Goal: Task Accomplishment & Management: Use online tool/utility

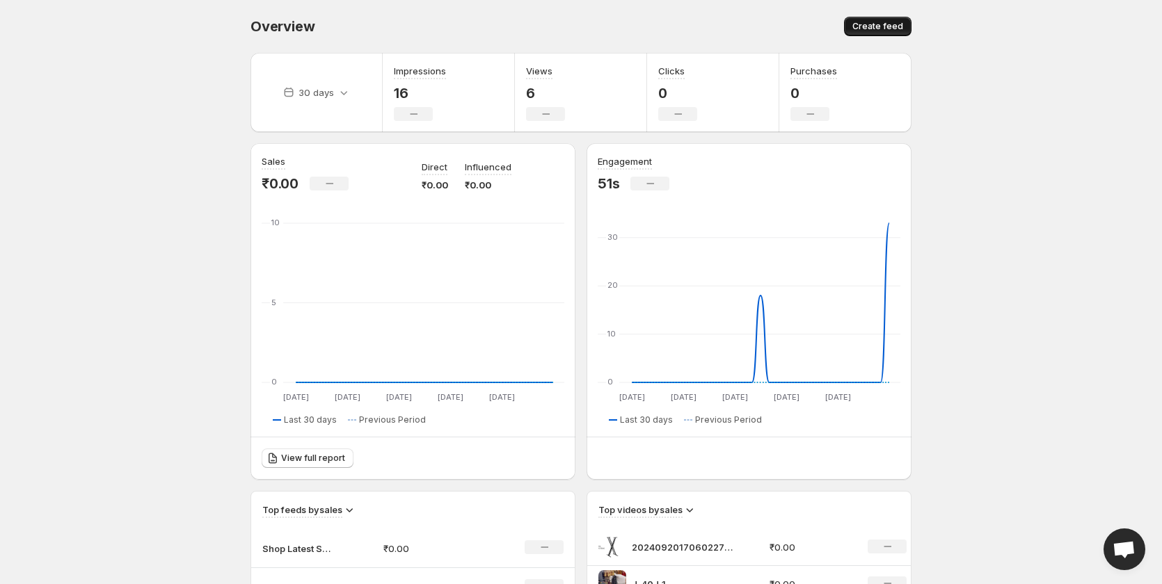
click at [876, 34] on button "Create feed" at bounding box center [877, 26] width 67 height 19
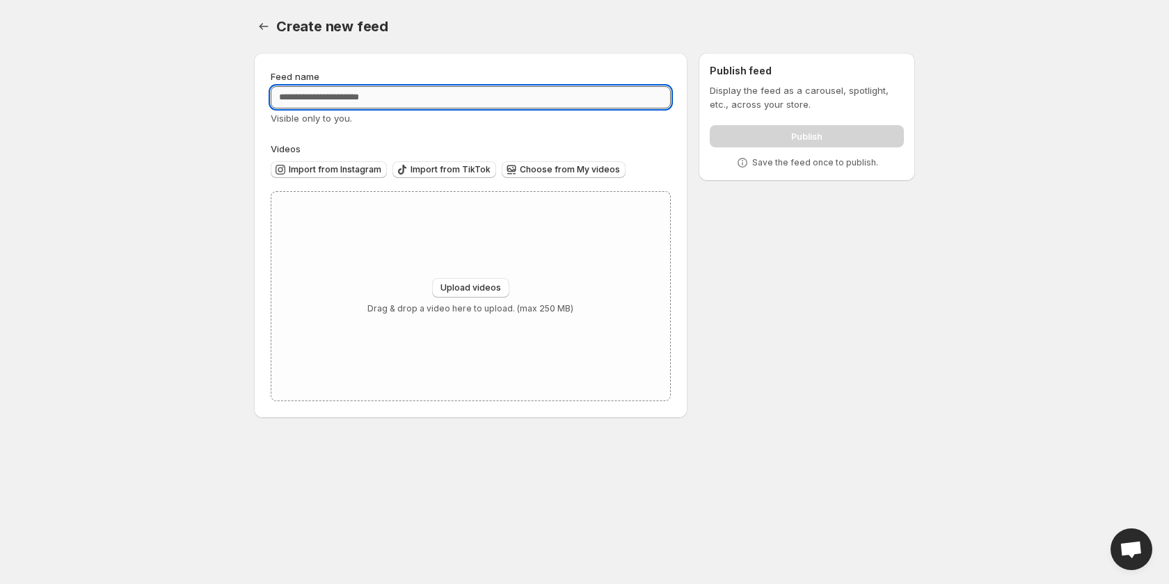
click at [340, 94] on input "Feed name" at bounding box center [471, 97] width 400 height 22
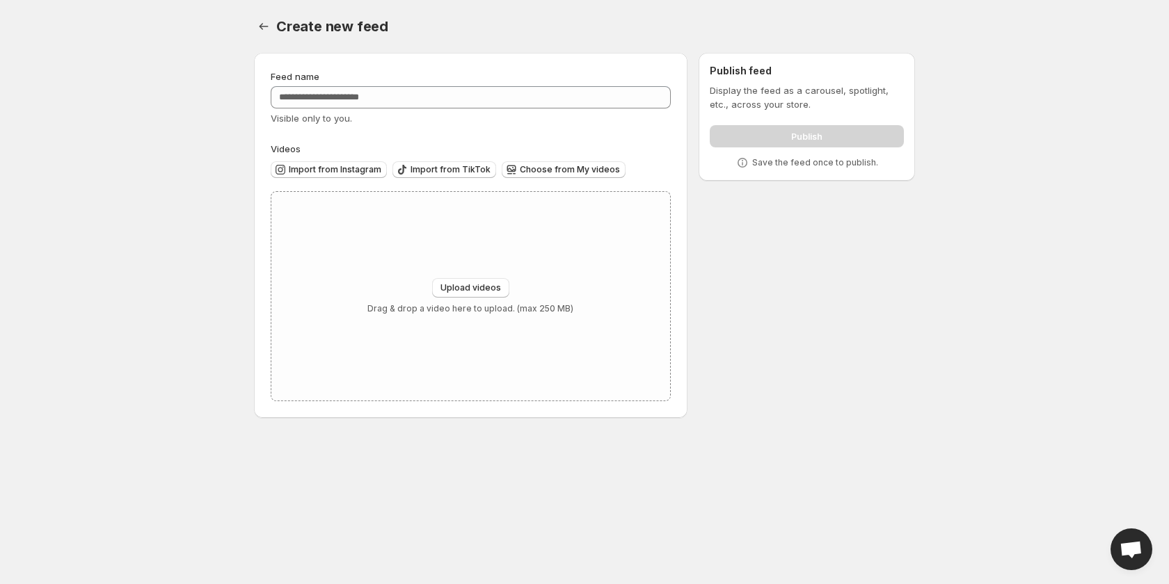
click at [258, 37] on div "Create new feed. This page is ready Create new feed" at bounding box center [584, 26] width 661 height 53
click at [261, 29] on icon "Settings" at bounding box center [264, 26] width 14 height 14
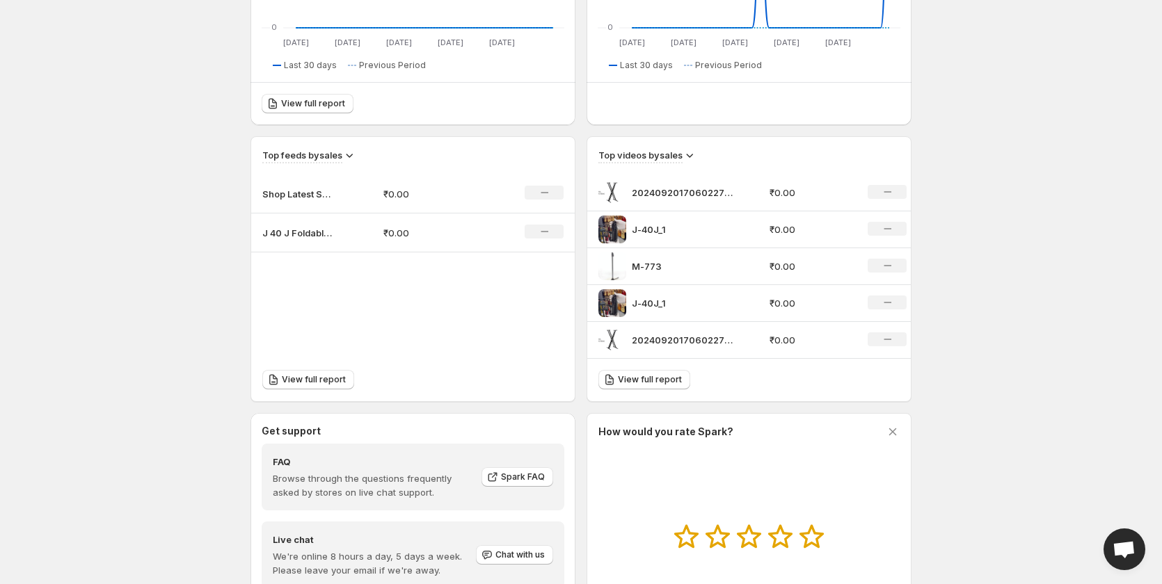
scroll to position [481, 0]
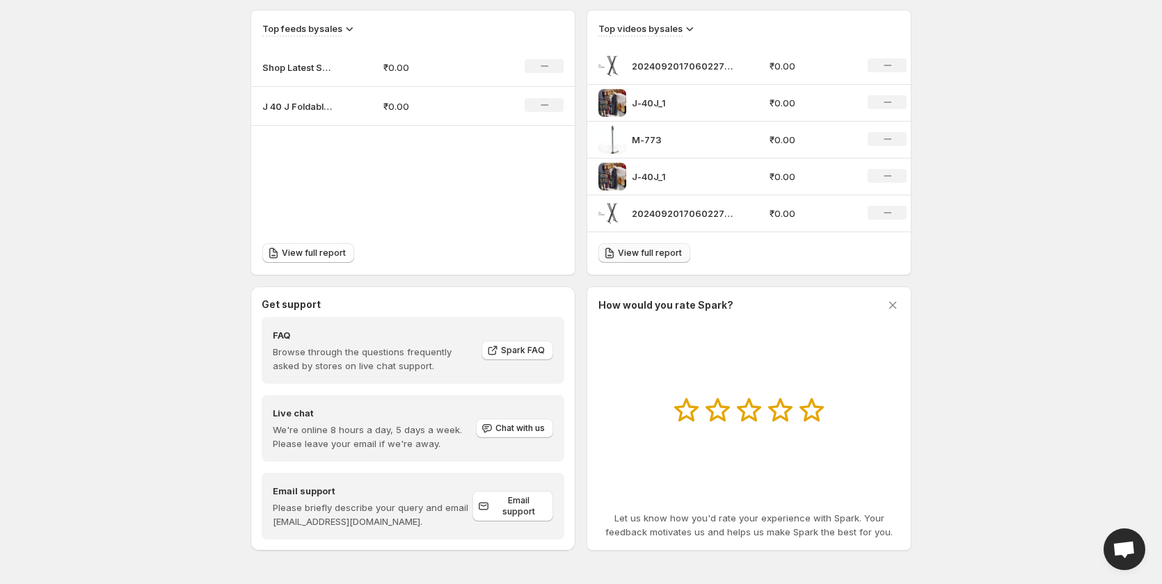
click at [672, 253] on span "View full report" at bounding box center [650, 253] width 64 height 11
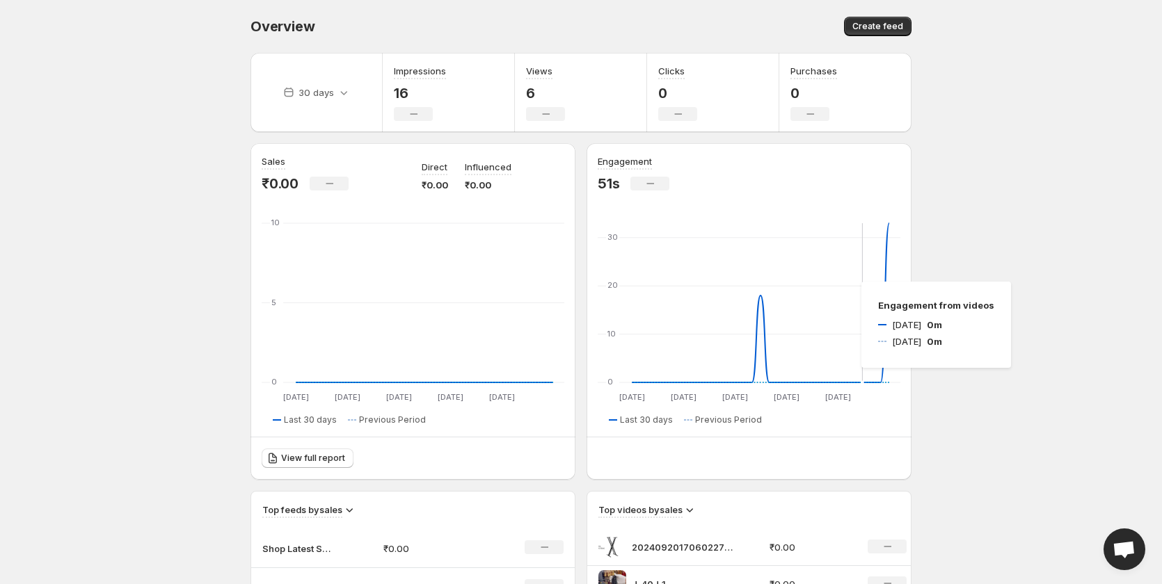
click at [847, 287] on icon "[DATE] Aug [DATE] Sep [DATE] Sep [DATE] Sep [DATE] Sep 0 10 20 30 [DATE] Aug [D…" at bounding box center [749, 312] width 303 height 184
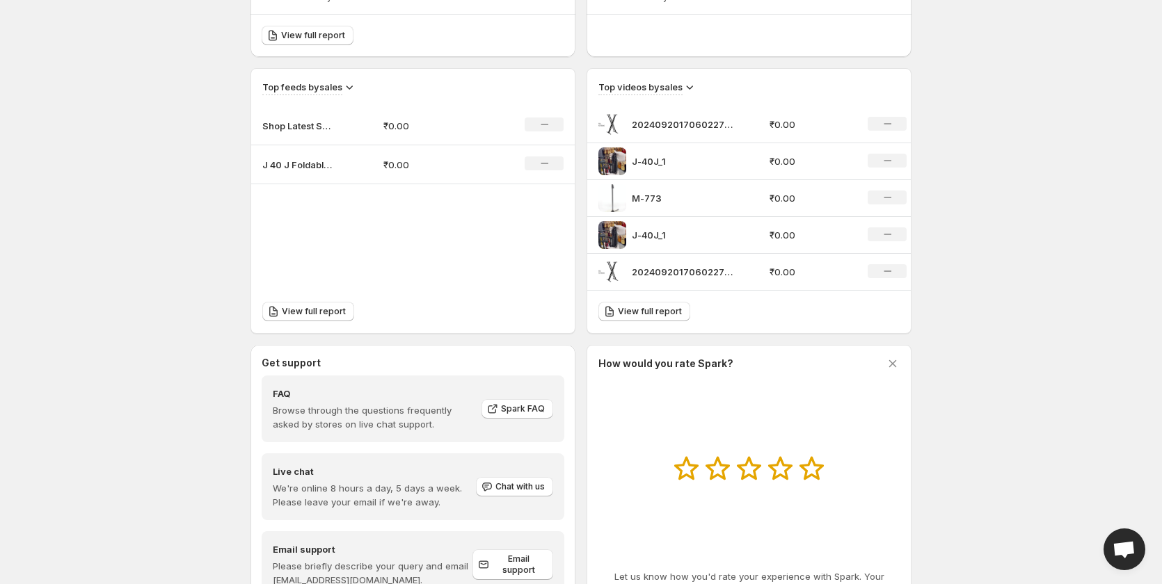
scroll to position [481, 0]
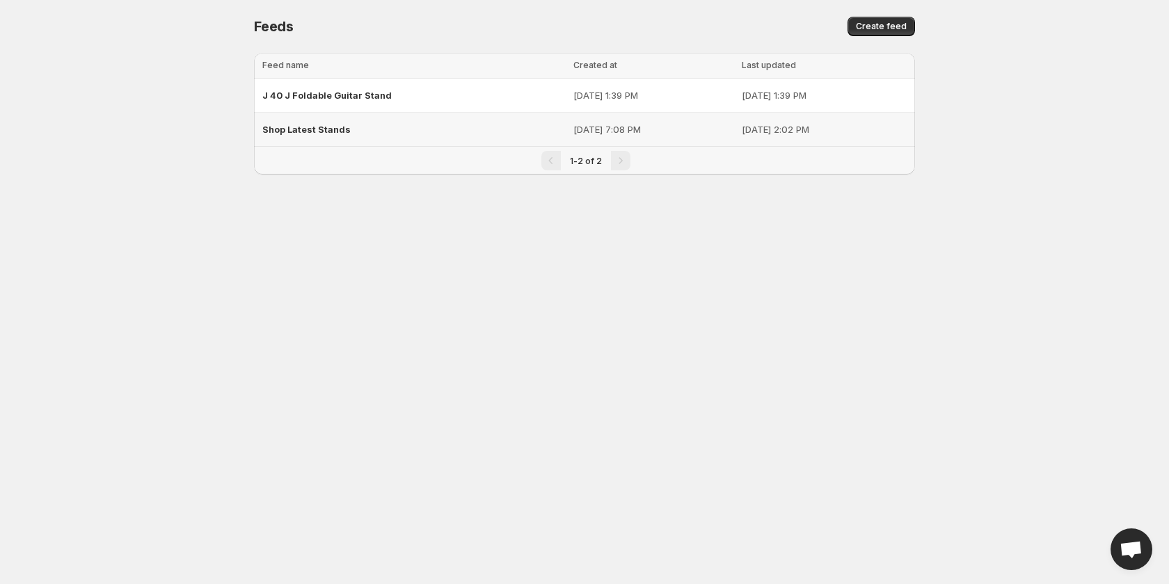
click at [509, 136] on td "Shop Latest Stands" at bounding box center [411, 130] width 315 height 34
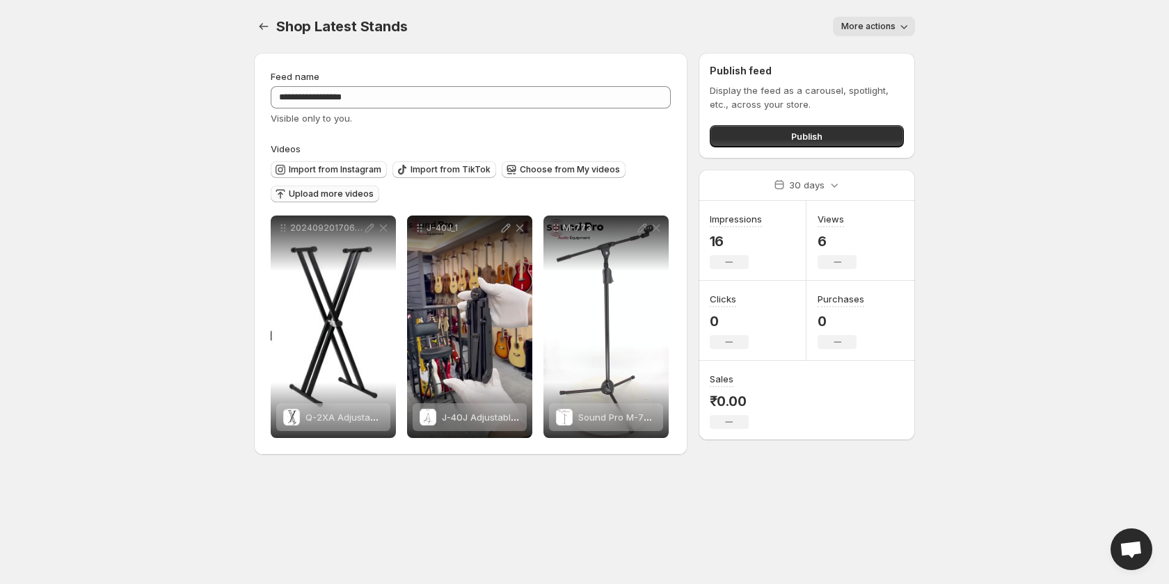
click at [314, 196] on span "Upload more videos" at bounding box center [331, 194] width 85 height 11
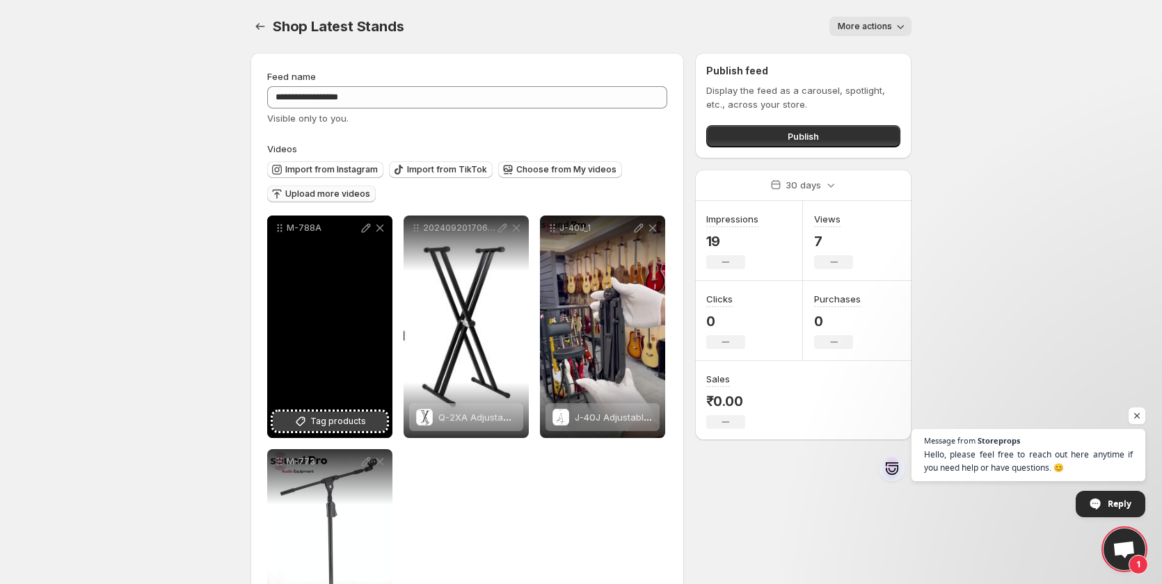
click at [328, 413] on button "Tag products" at bounding box center [330, 421] width 114 height 19
